Goal: Find specific page/section: Find specific page/section

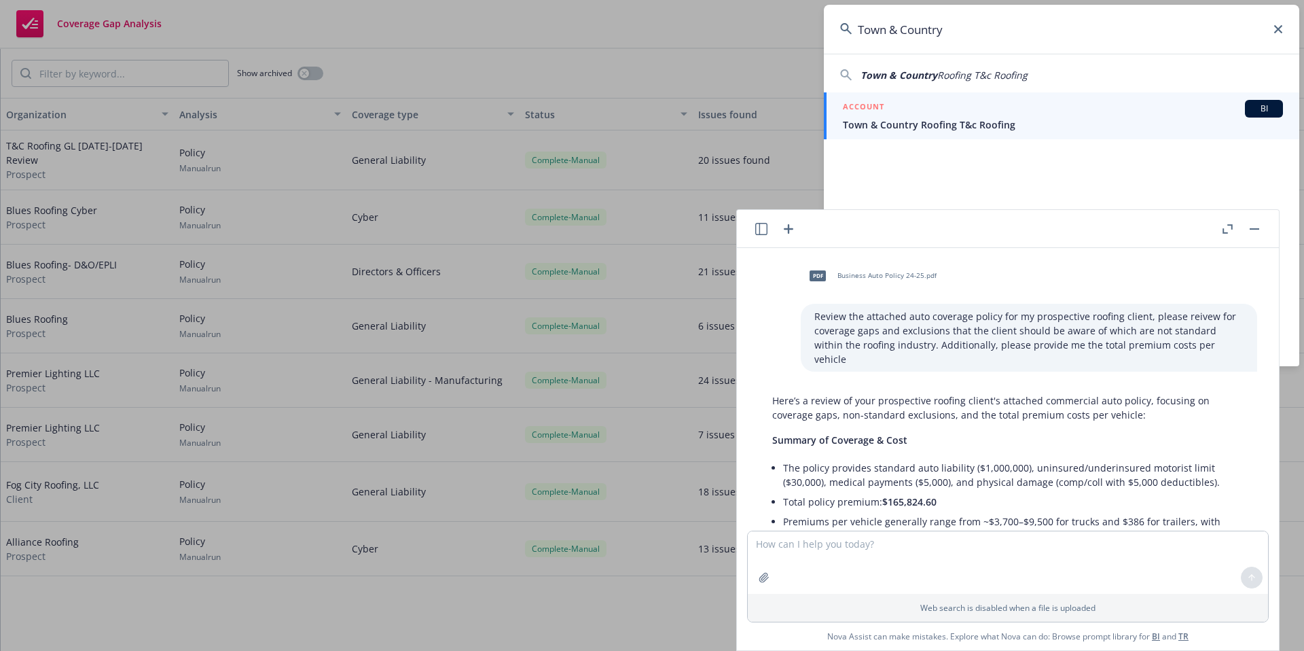
drag, startPoint x: 995, startPoint y: 41, endPoint x: 817, endPoint y: 8, distance: 180.9
click at [818, 8] on div "Town & Country Town & Country Roofing T&c Roofing ACCOUNT BI Town & Country Roo…" at bounding box center [652, 325] width 1304 height 651
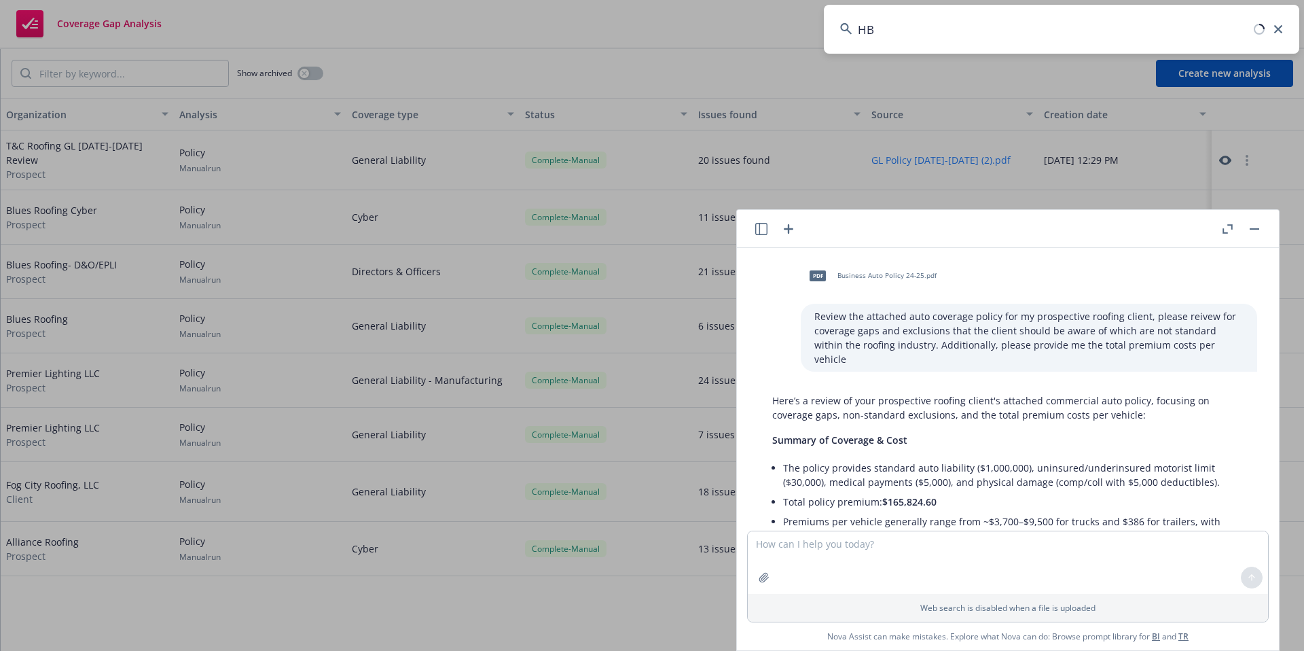
type input "HBC"
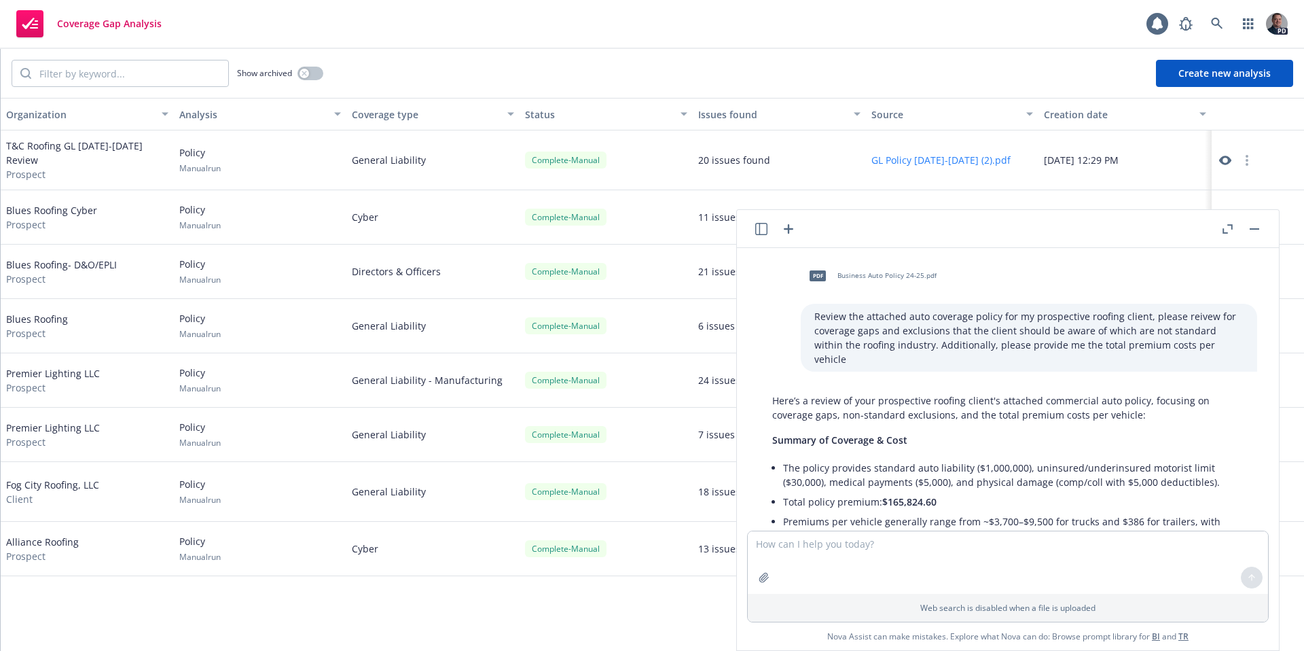
click at [1255, 228] on icon "button" at bounding box center [1255, 228] width 10 height 1
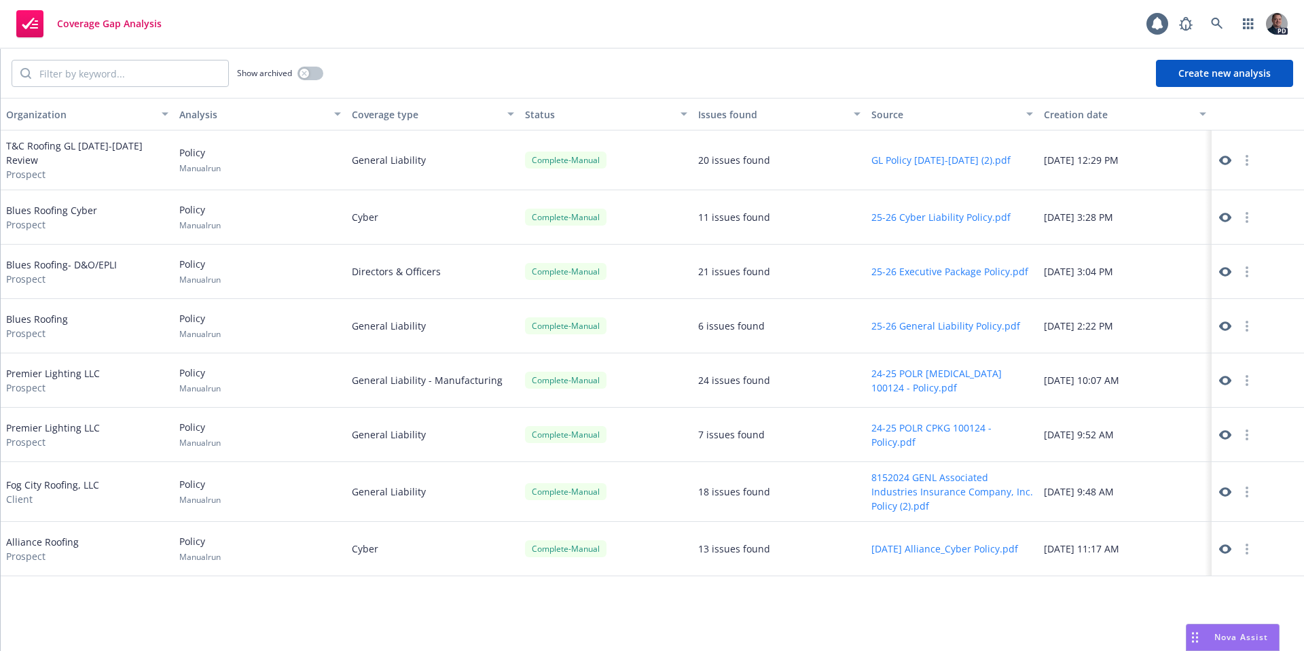
click at [1210, 37] on body "Coverage Gap Analysis 1 PD Show archived Create new analysis Organization Analy…" at bounding box center [652, 325] width 1304 height 651
click at [1211, 26] on icon at bounding box center [1217, 24] width 12 height 12
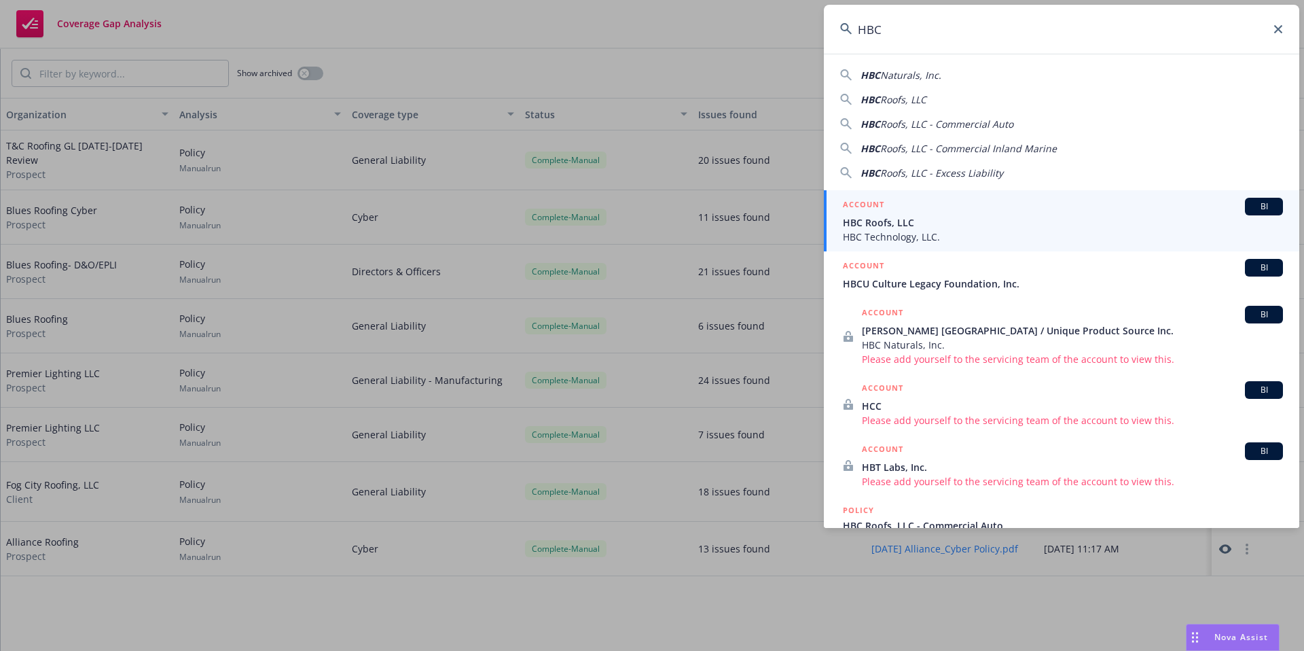
type input "HBC"
click at [976, 215] on span "HBC Roofs, LLC" at bounding box center [1063, 222] width 440 height 14
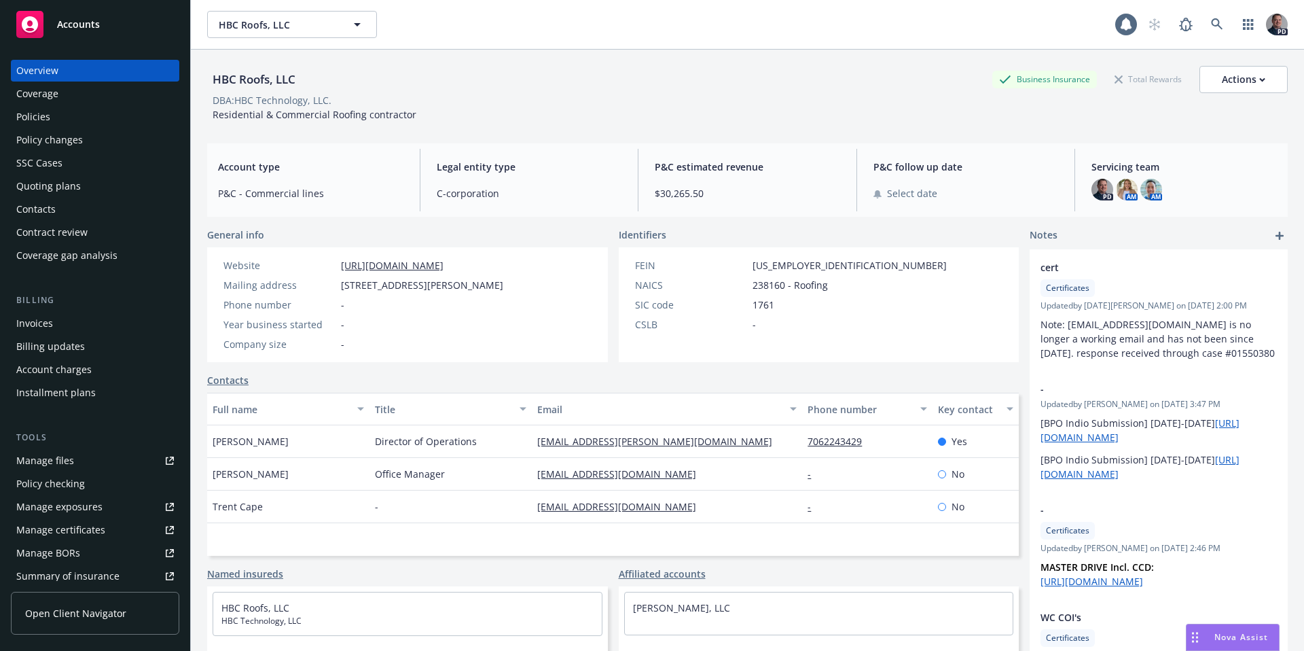
click at [31, 111] on div "Policies" at bounding box center [33, 117] width 34 height 22
